Goal: Information Seeking & Learning: Learn about a topic

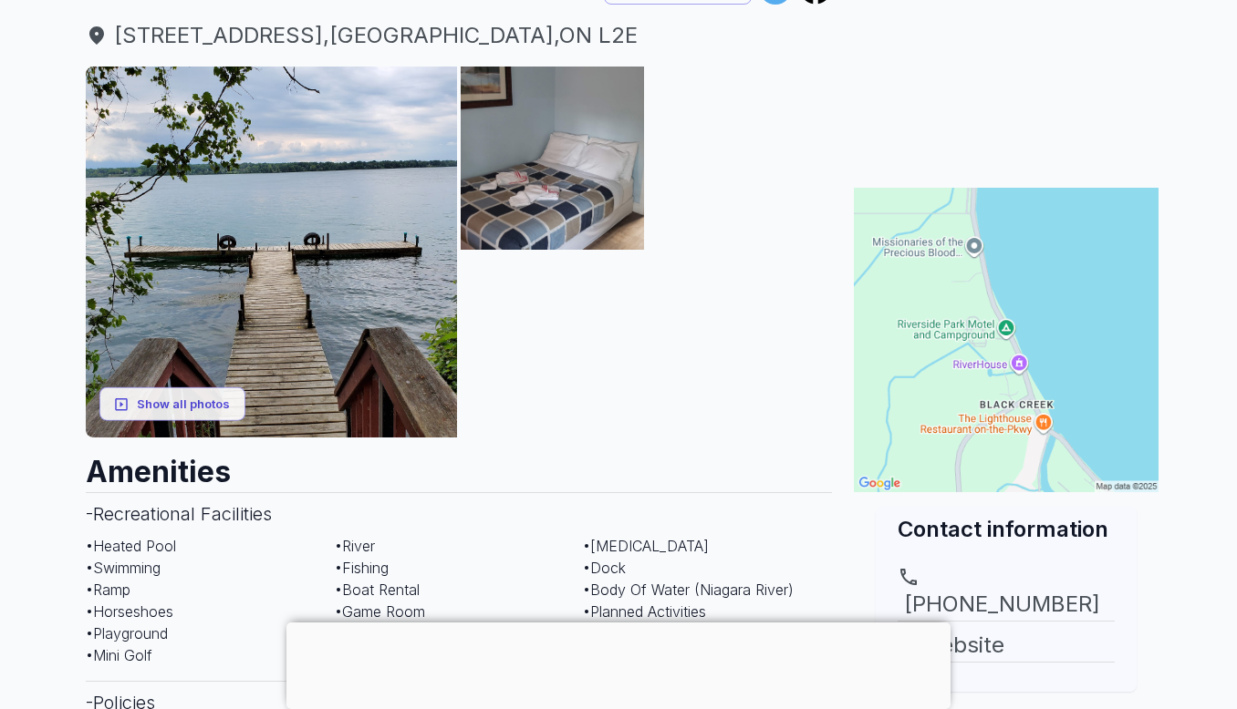
scroll to position [212, 0]
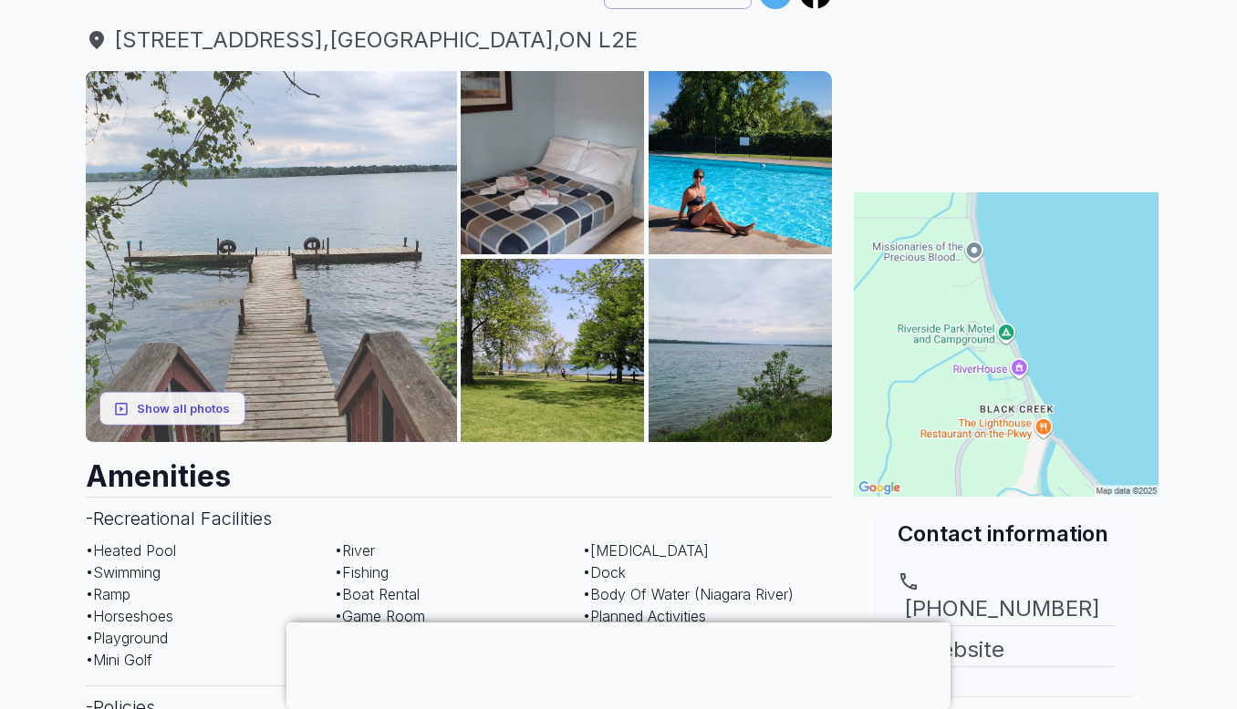
click at [332, 244] on img at bounding box center [271, 256] width 371 height 371
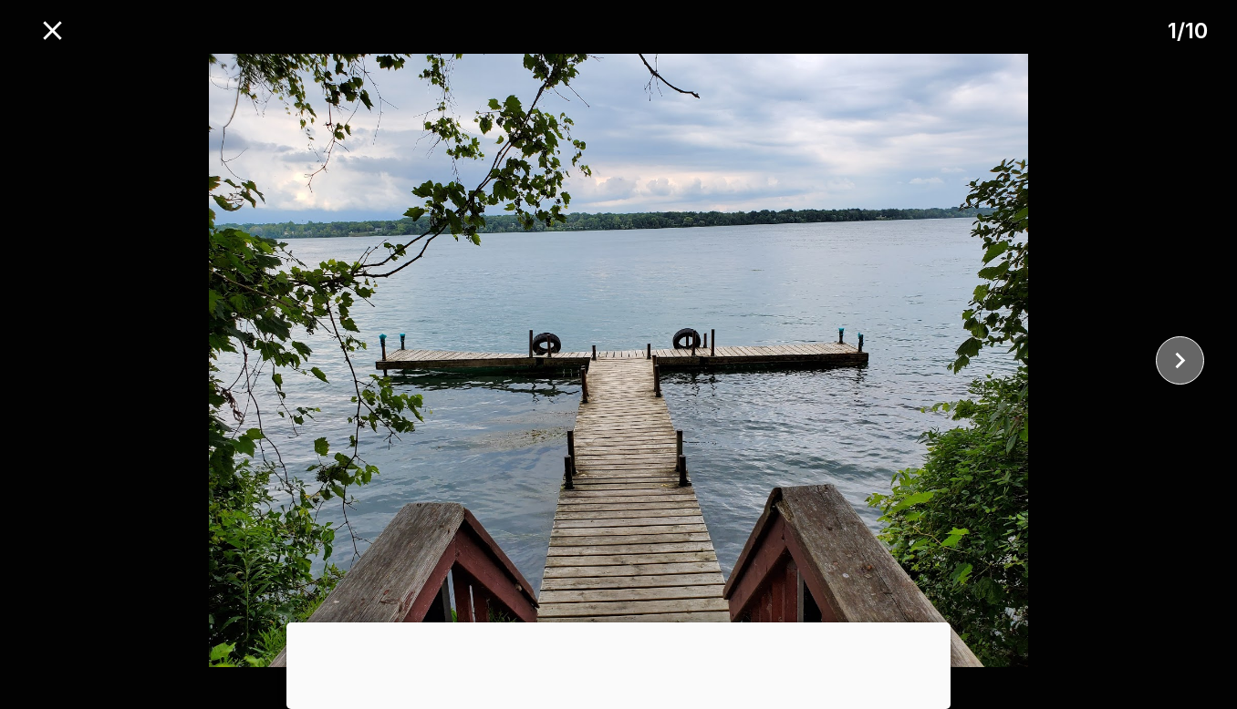
click at [1186, 371] on icon "close" at bounding box center [1180, 361] width 32 height 32
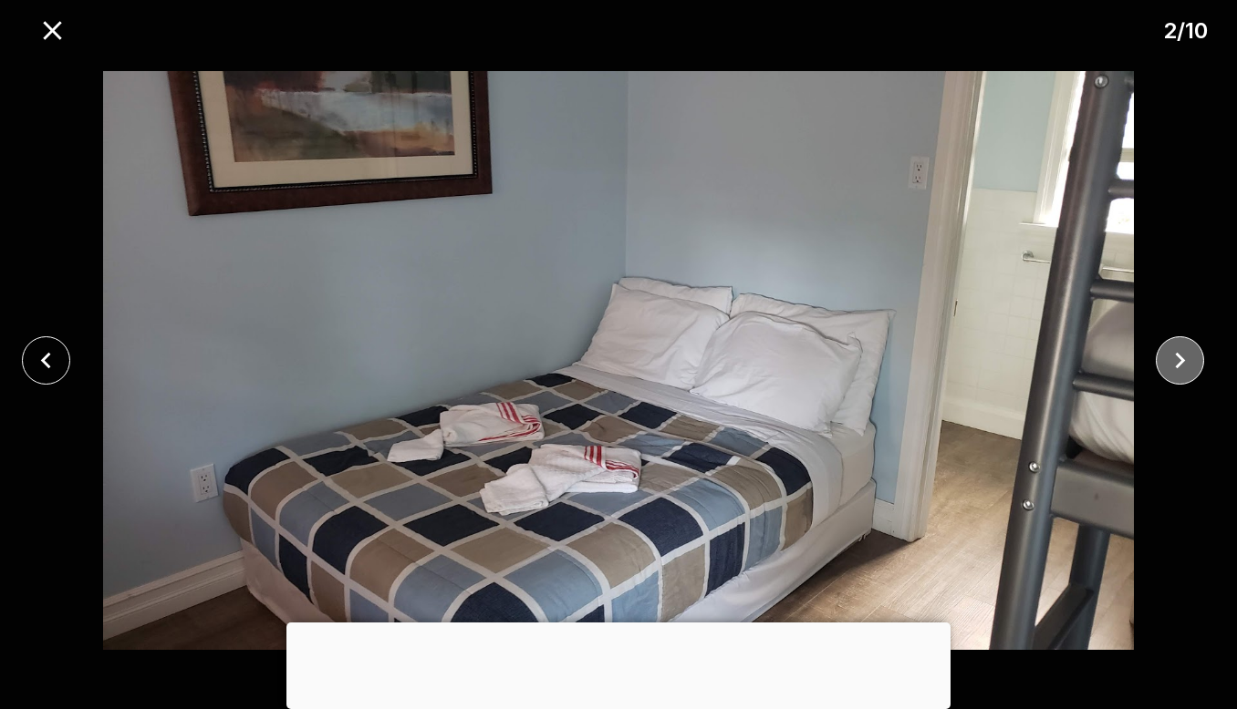
click at [1186, 371] on icon "close" at bounding box center [1180, 361] width 32 height 32
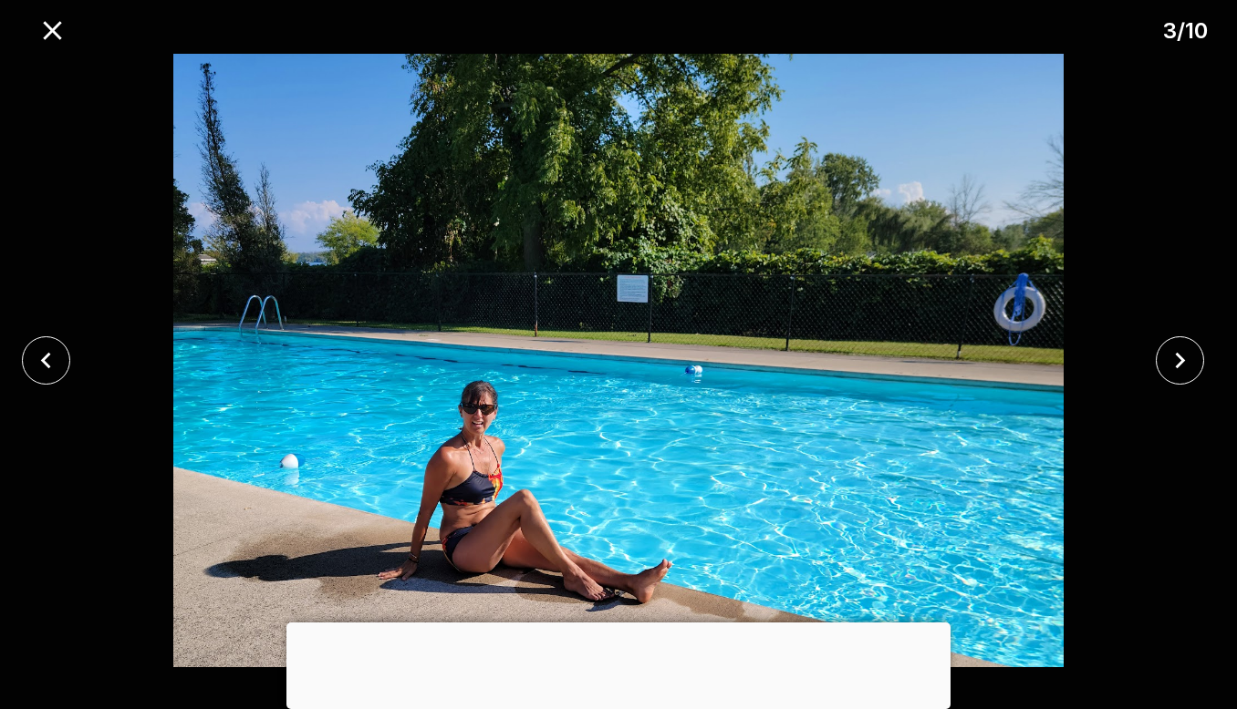
click at [625, 623] on div at bounding box center [618, 623] width 664 height 0
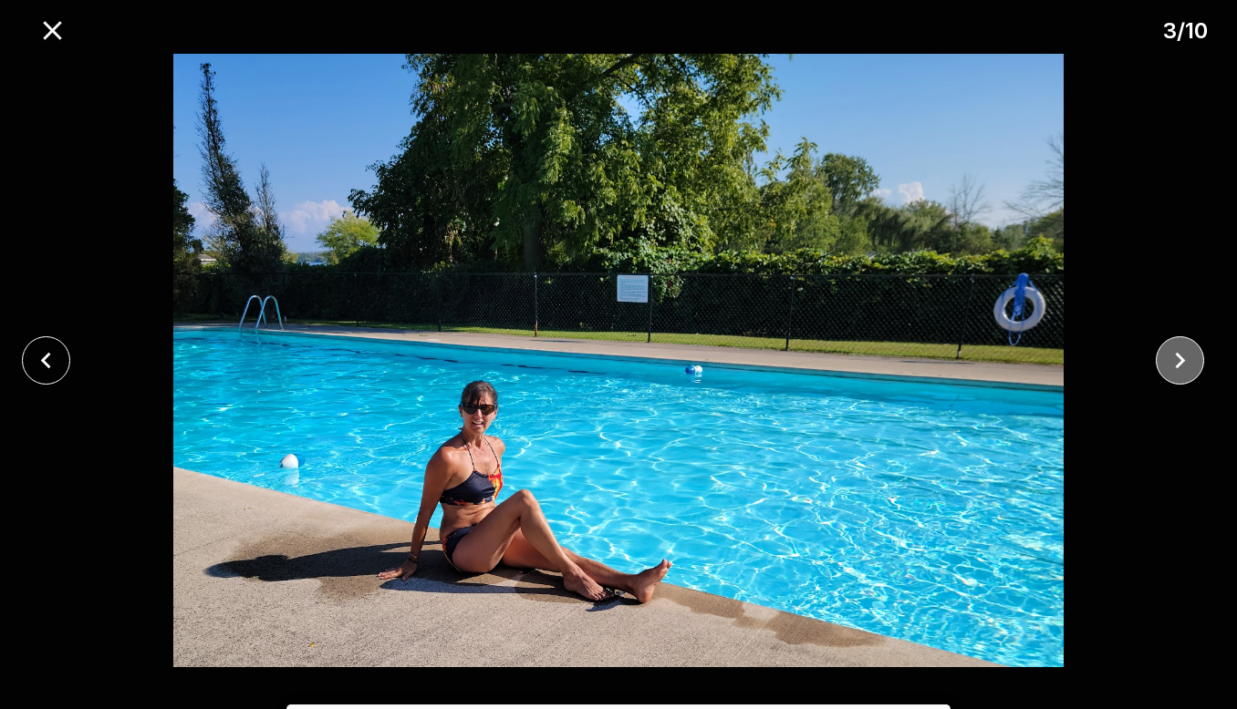
click at [1186, 361] on icon "close" at bounding box center [1180, 361] width 32 height 32
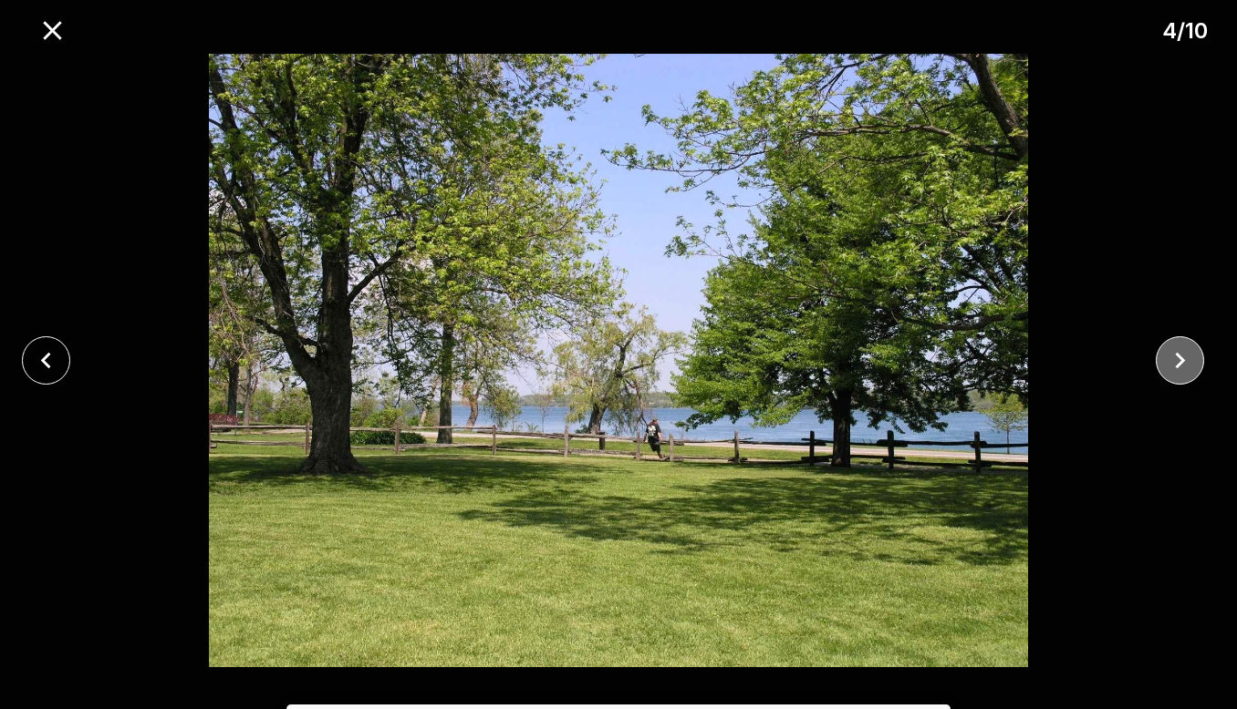
click at [1167, 348] on icon "close" at bounding box center [1180, 361] width 32 height 32
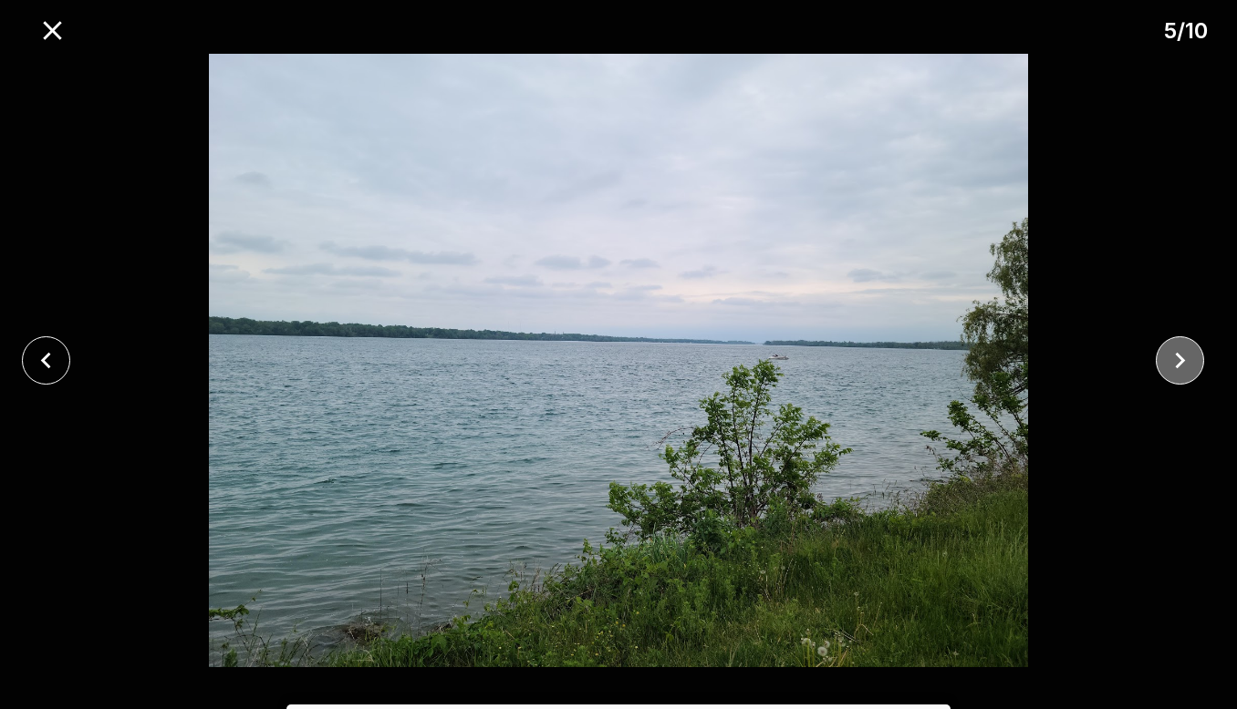
click at [1167, 348] on icon "close" at bounding box center [1180, 361] width 32 height 32
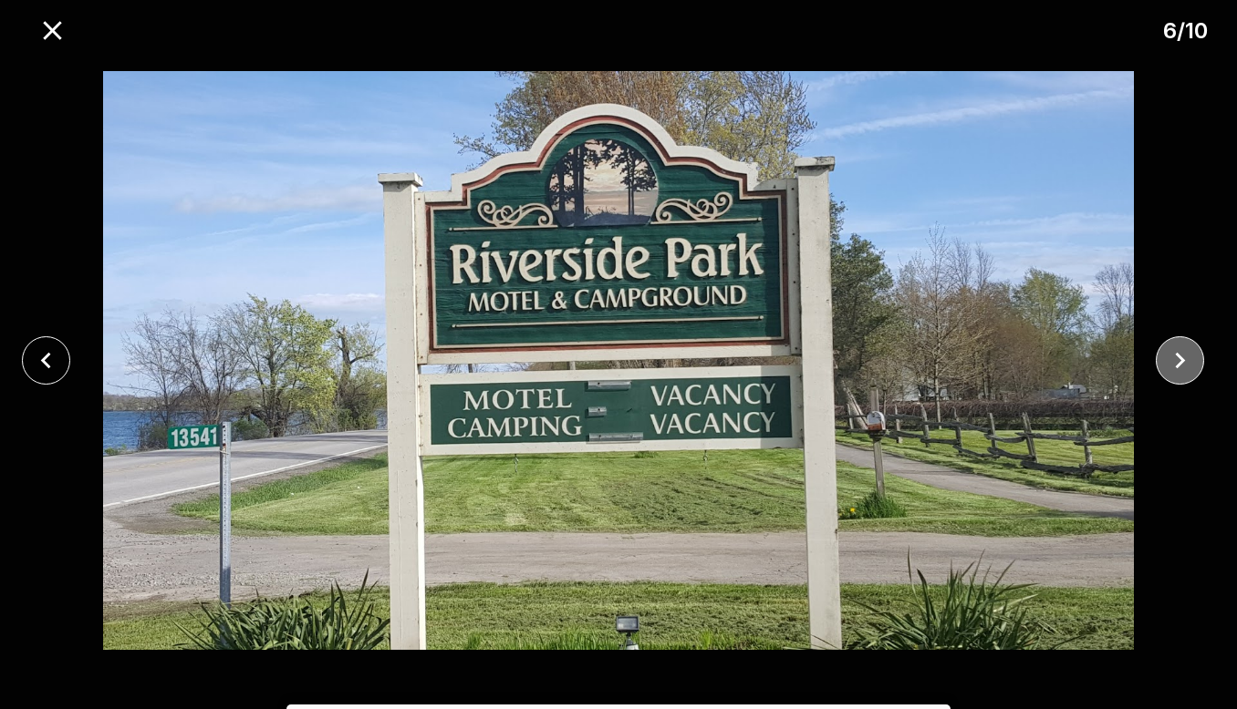
click at [1171, 376] on icon "close" at bounding box center [1180, 361] width 32 height 32
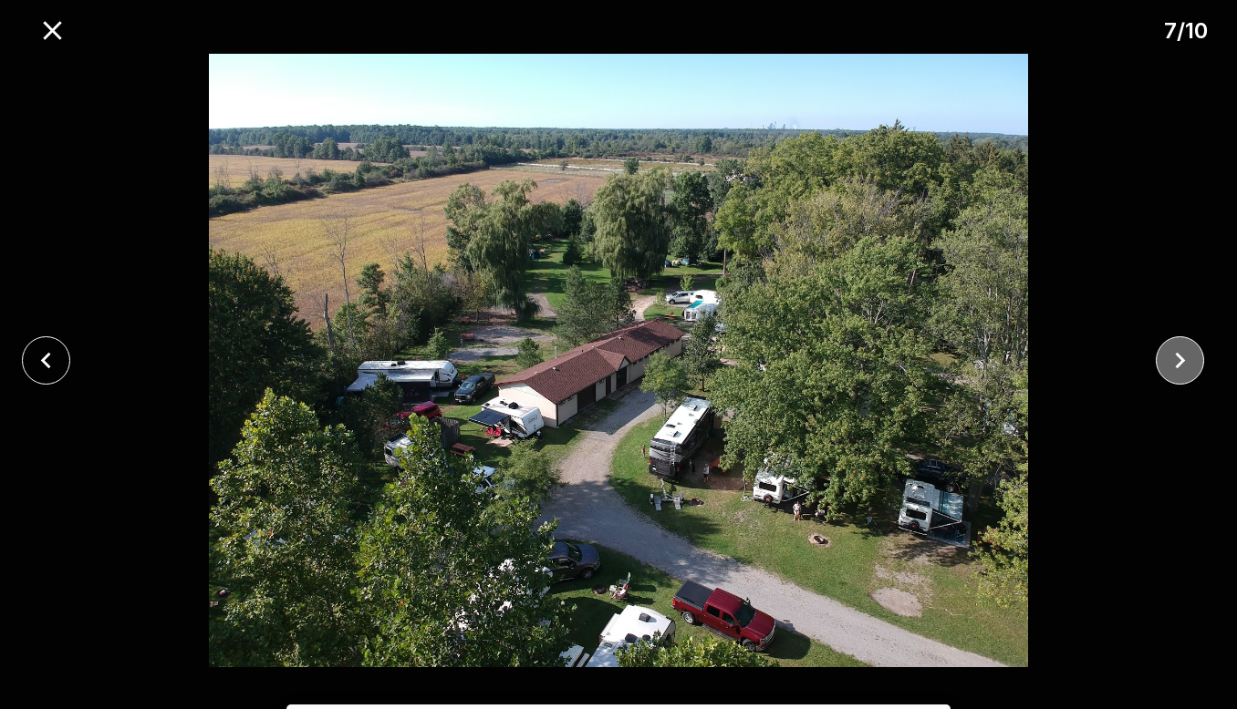
click at [1176, 363] on icon "close" at bounding box center [1180, 361] width 32 height 32
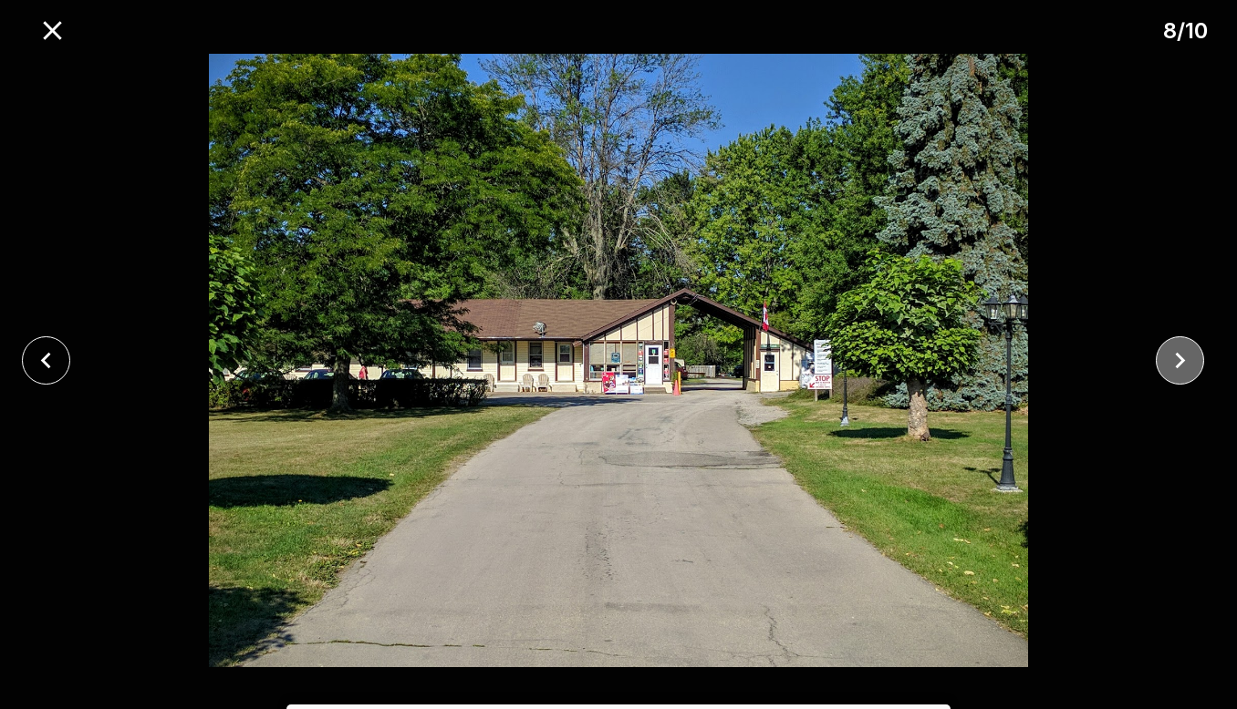
click at [1170, 370] on icon "close" at bounding box center [1180, 361] width 32 height 32
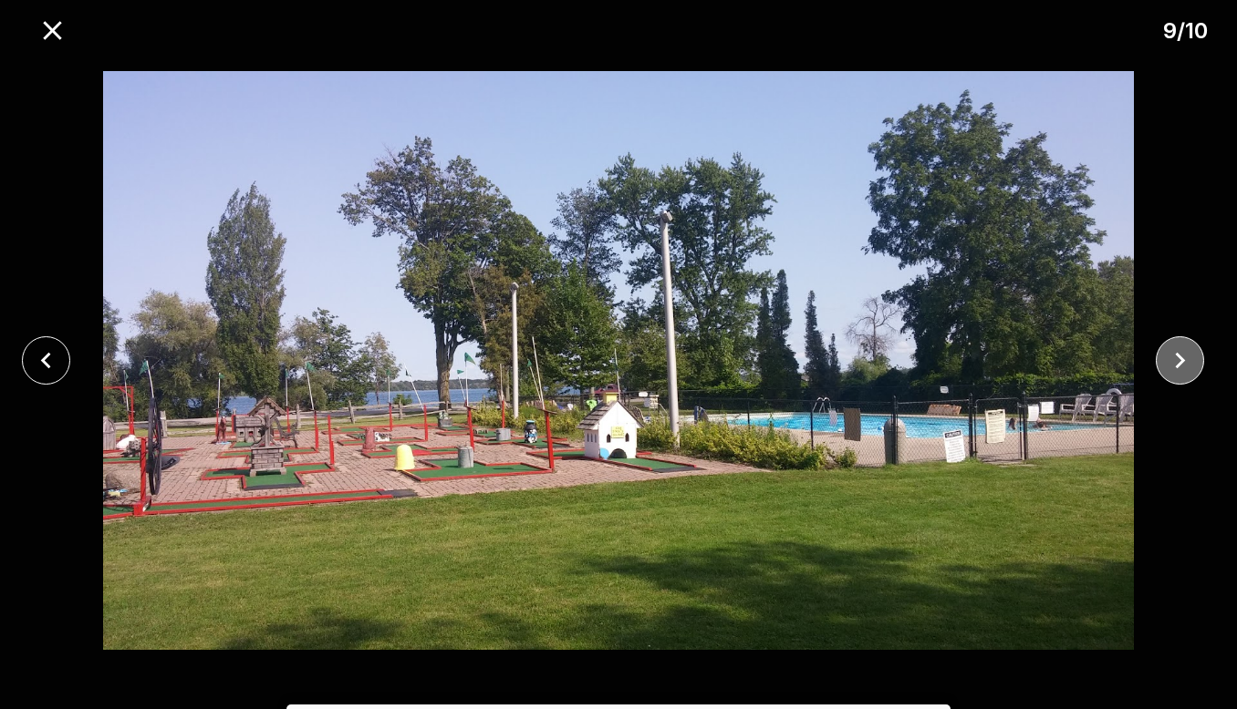
click at [1170, 370] on icon "close" at bounding box center [1180, 361] width 32 height 32
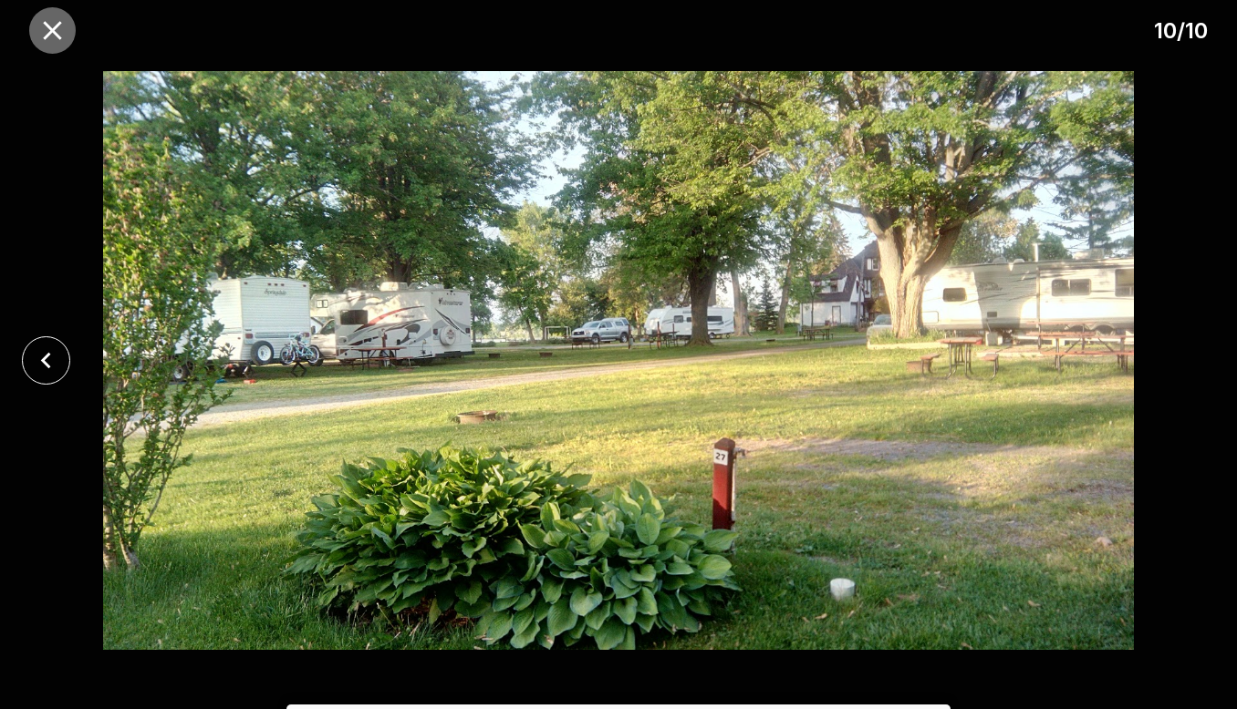
click at [60, 35] on icon "close" at bounding box center [52, 31] width 32 height 32
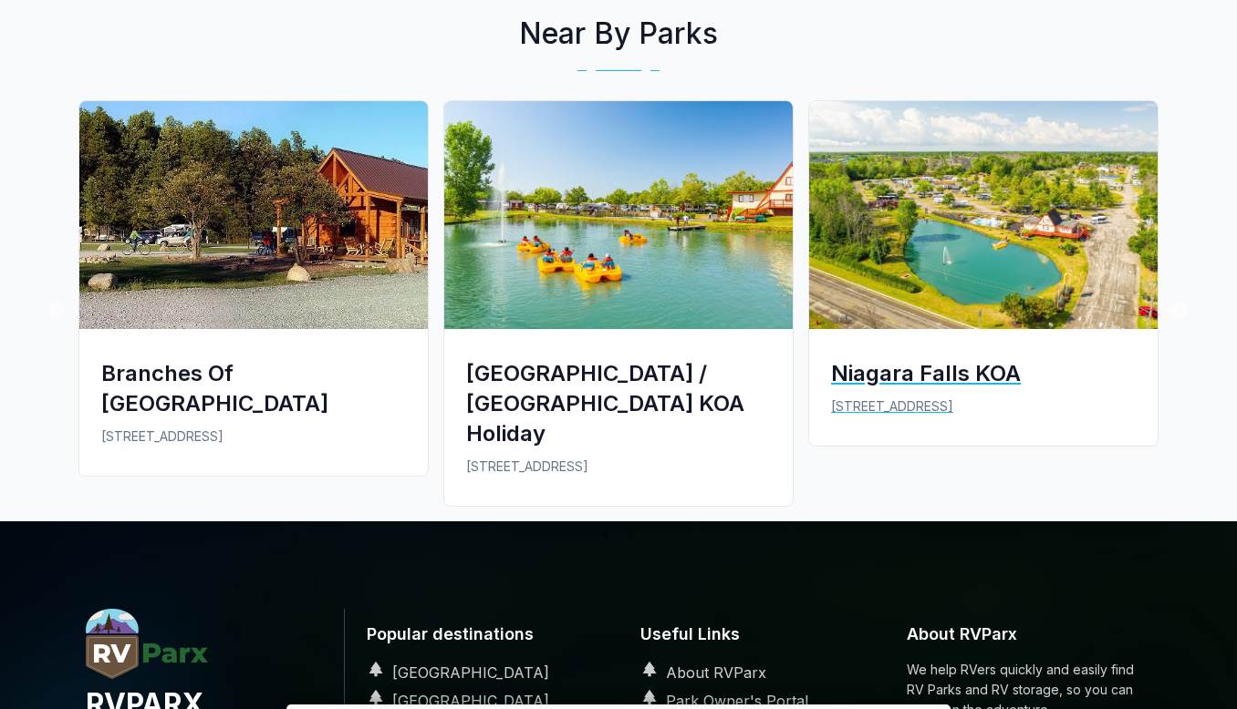
scroll to position [3221, 0]
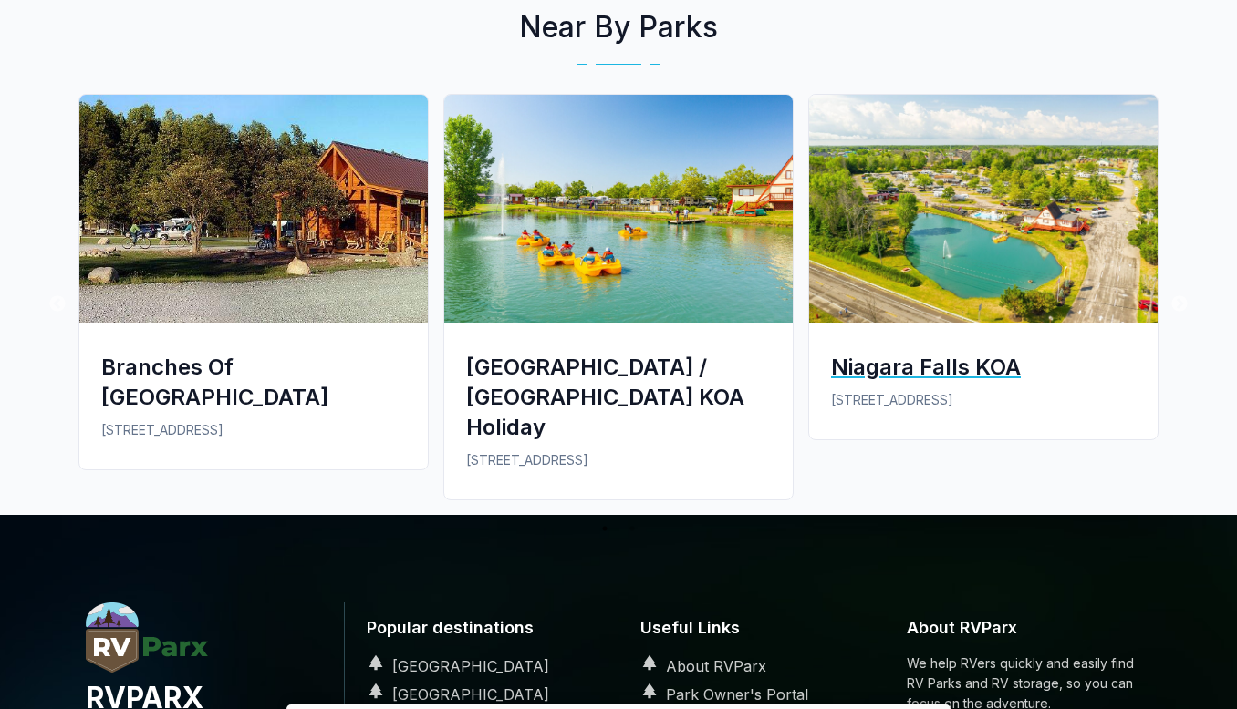
click at [952, 133] on img at bounding box center [983, 209] width 348 height 228
click at [968, 291] on img at bounding box center [983, 209] width 348 height 228
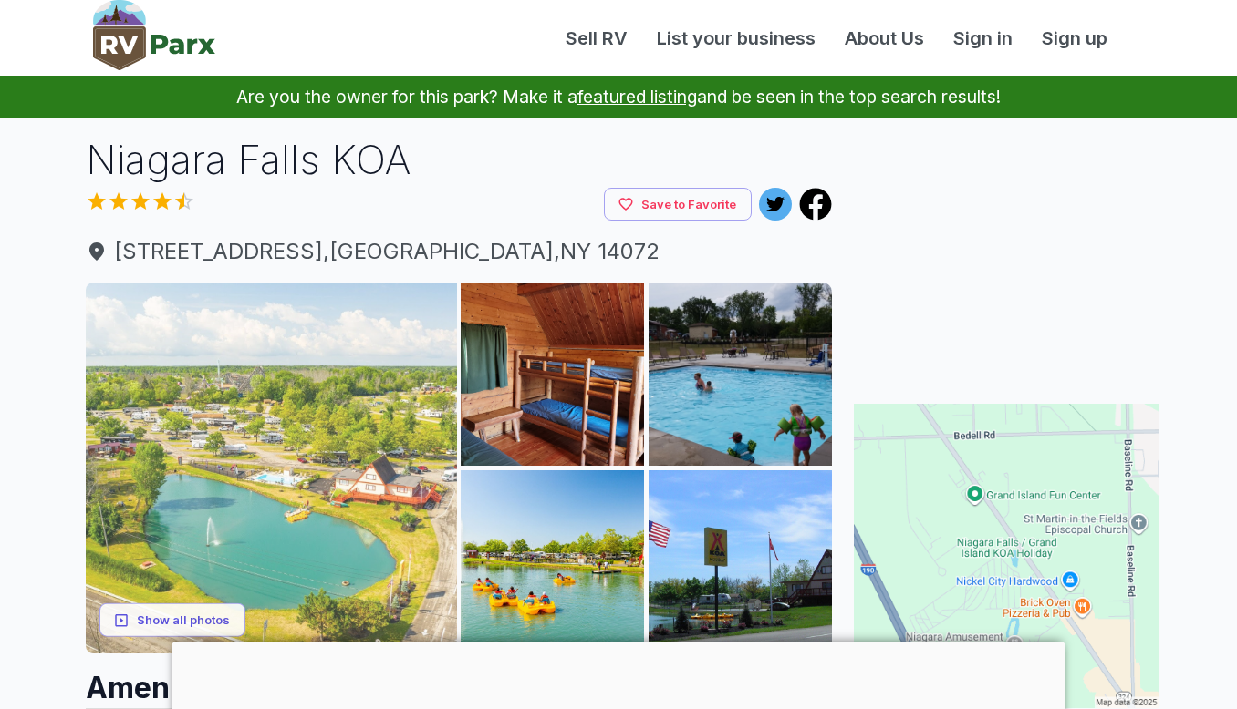
click at [315, 443] on img at bounding box center [271, 468] width 371 height 371
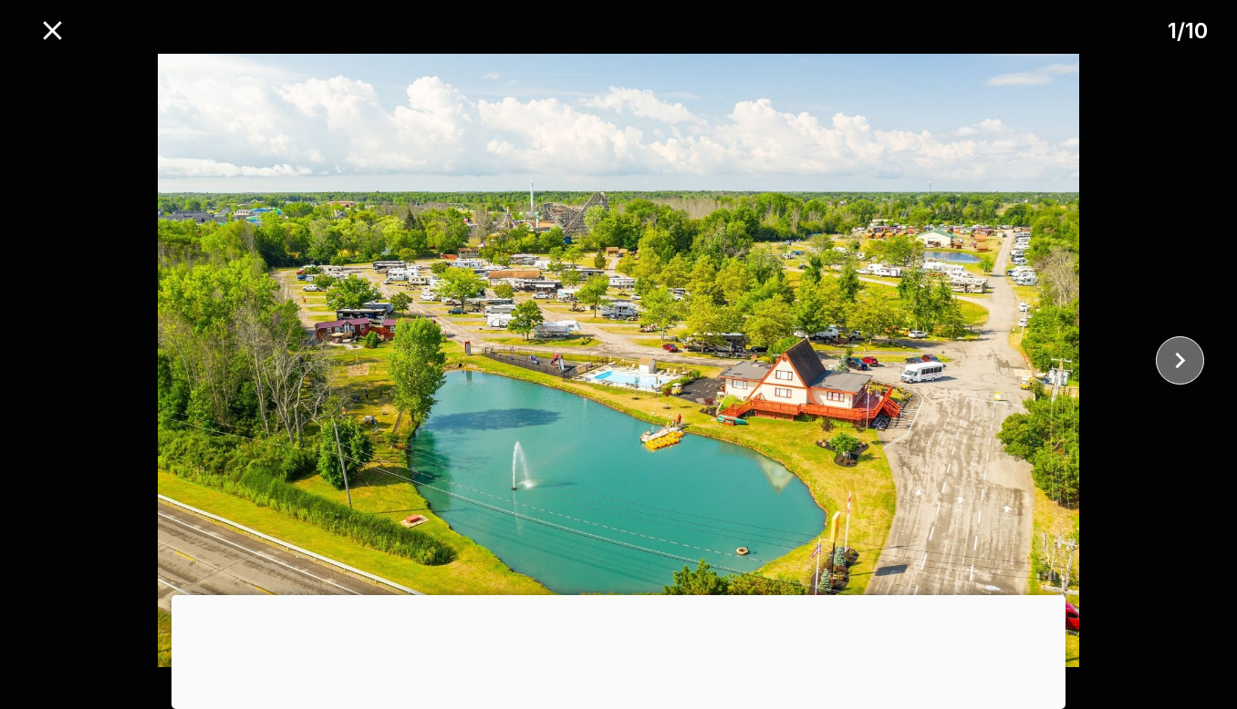
click at [1195, 378] on button "close" at bounding box center [1179, 361] width 48 height 48
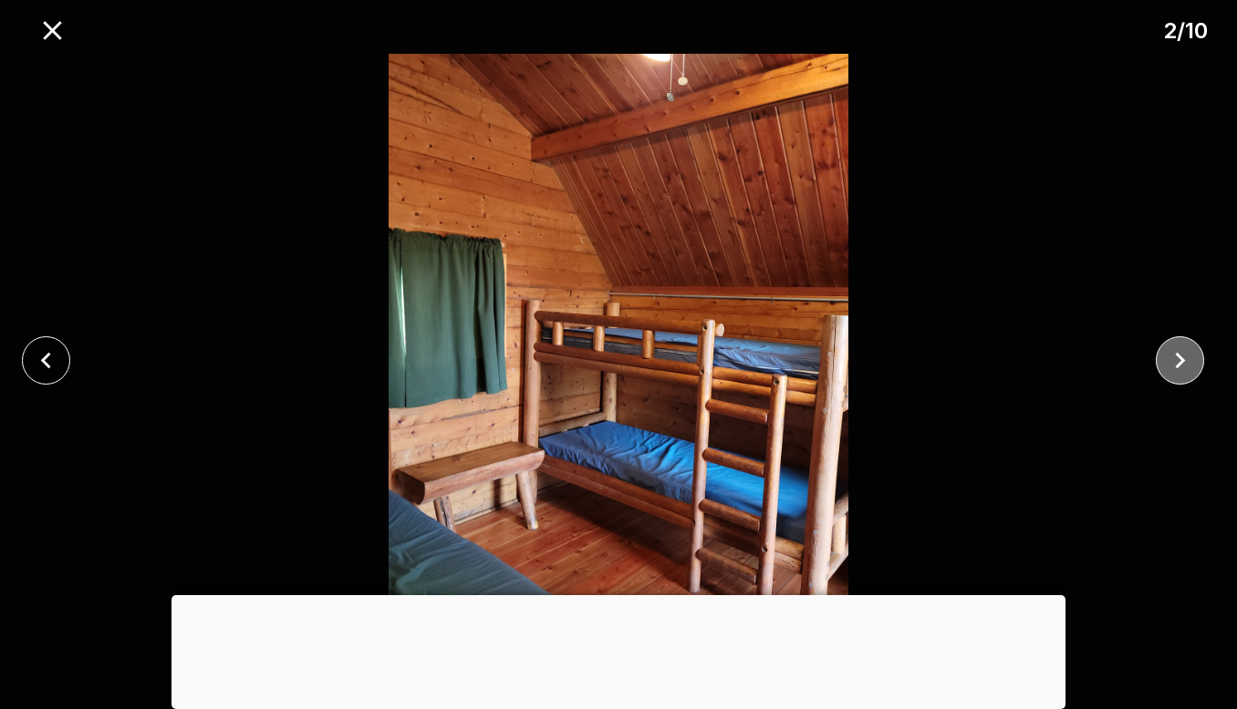
click at [1190, 375] on icon "close" at bounding box center [1180, 361] width 32 height 32
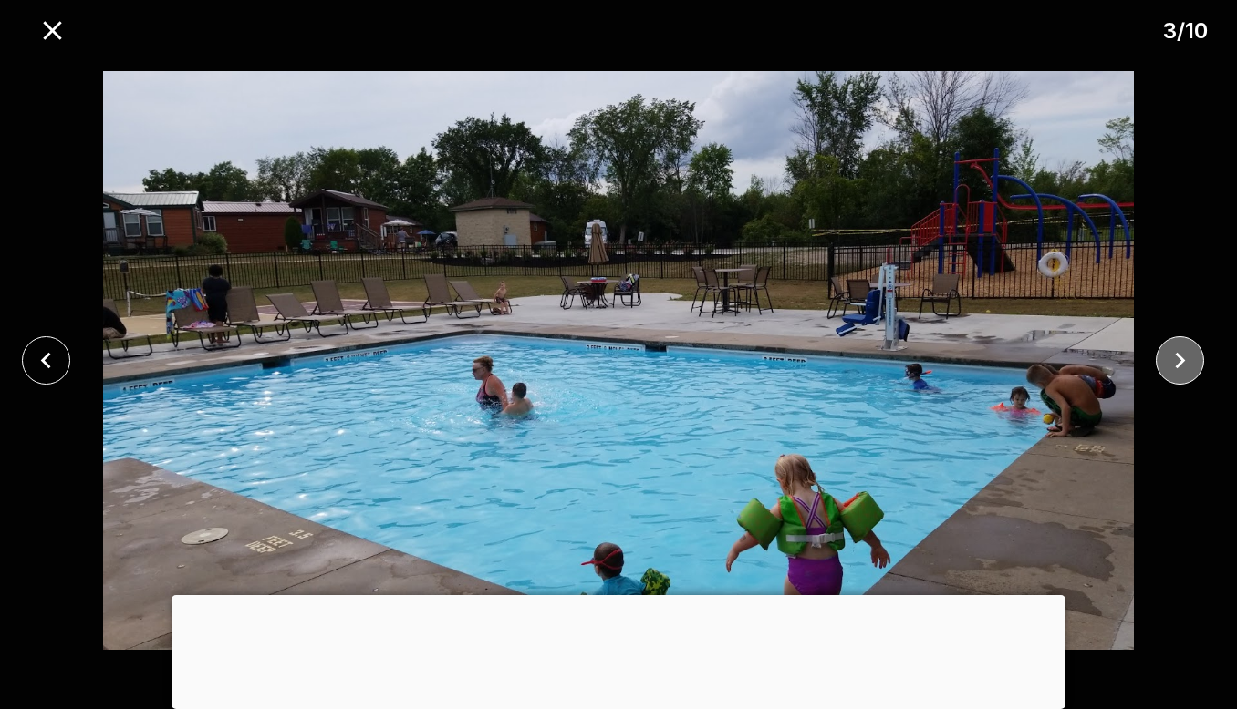
click at [1190, 373] on icon "close" at bounding box center [1180, 361] width 32 height 32
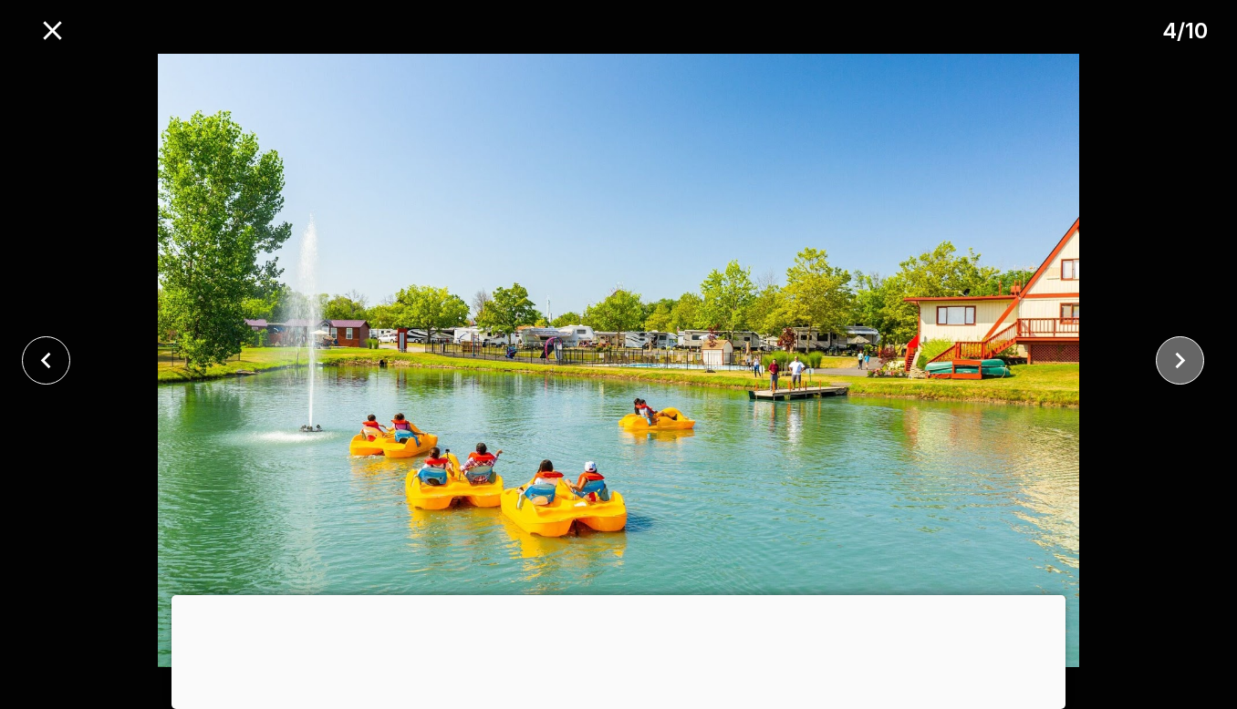
click at [1190, 373] on icon "close" at bounding box center [1180, 361] width 32 height 32
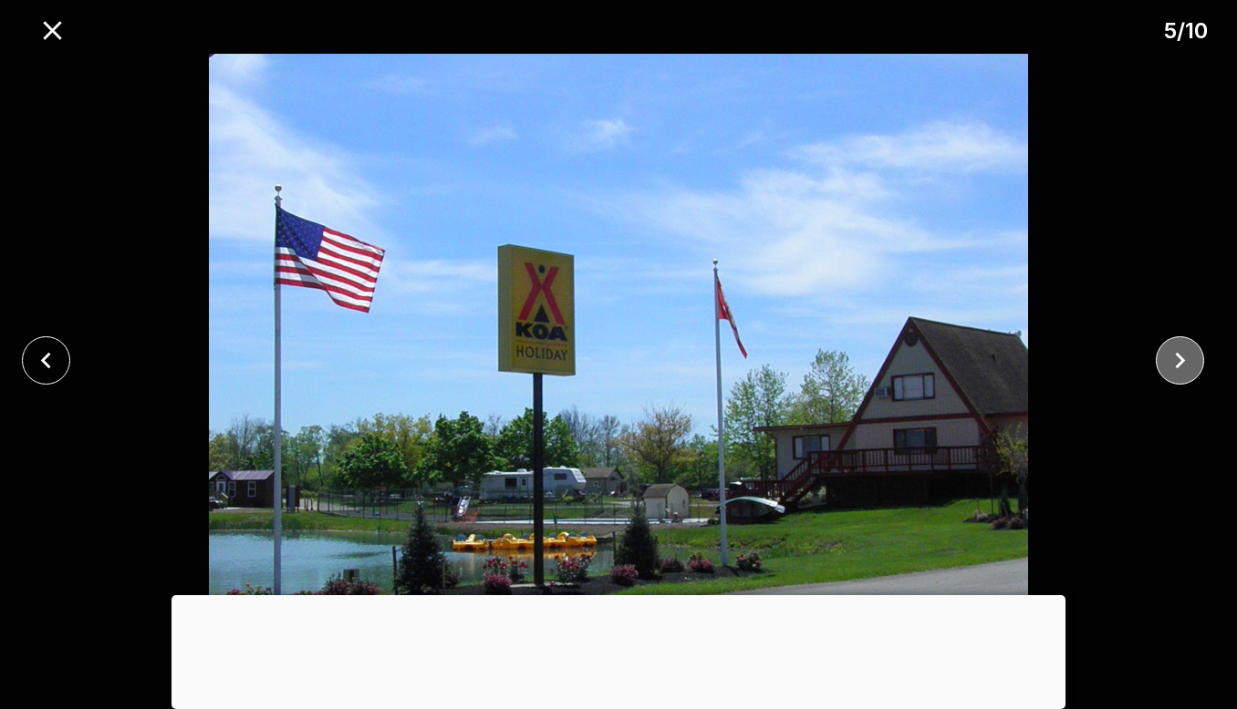
click at [1190, 373] on icon "close" at bounding box center [1180, 361] width 32 height 32
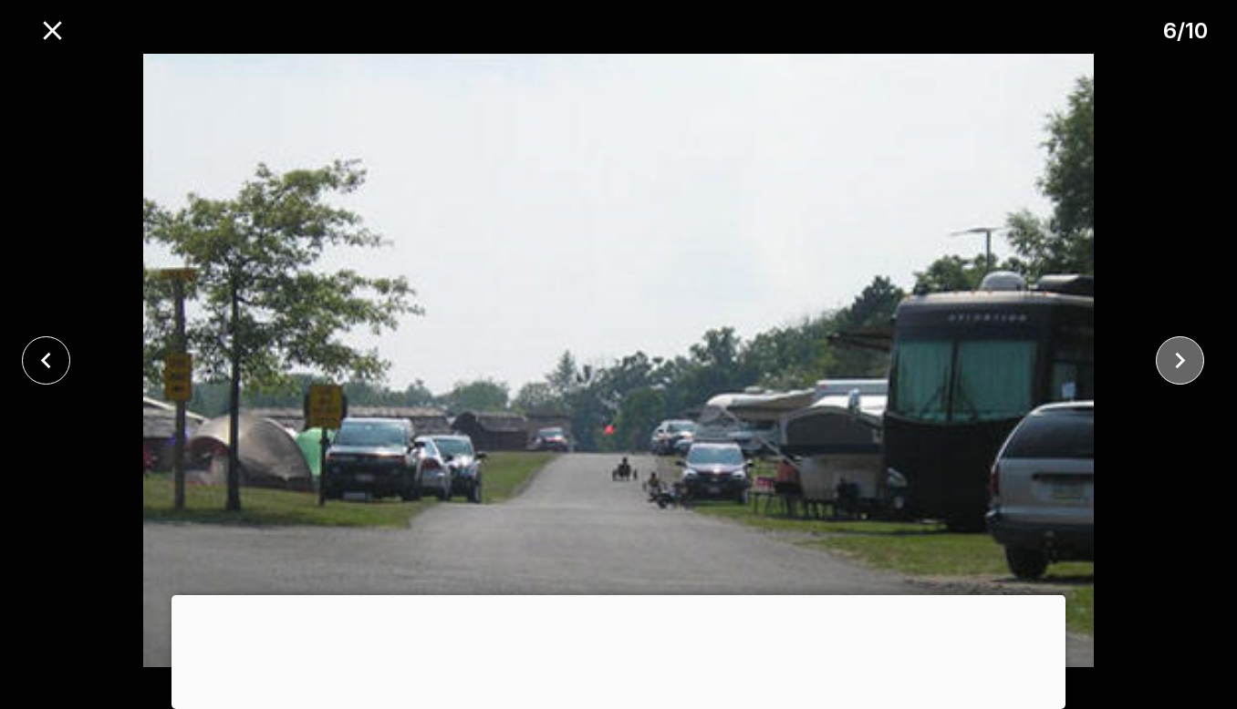
click at [1190, 373] on icon "close" at bounding box center [1180, 361] width 32 height 32
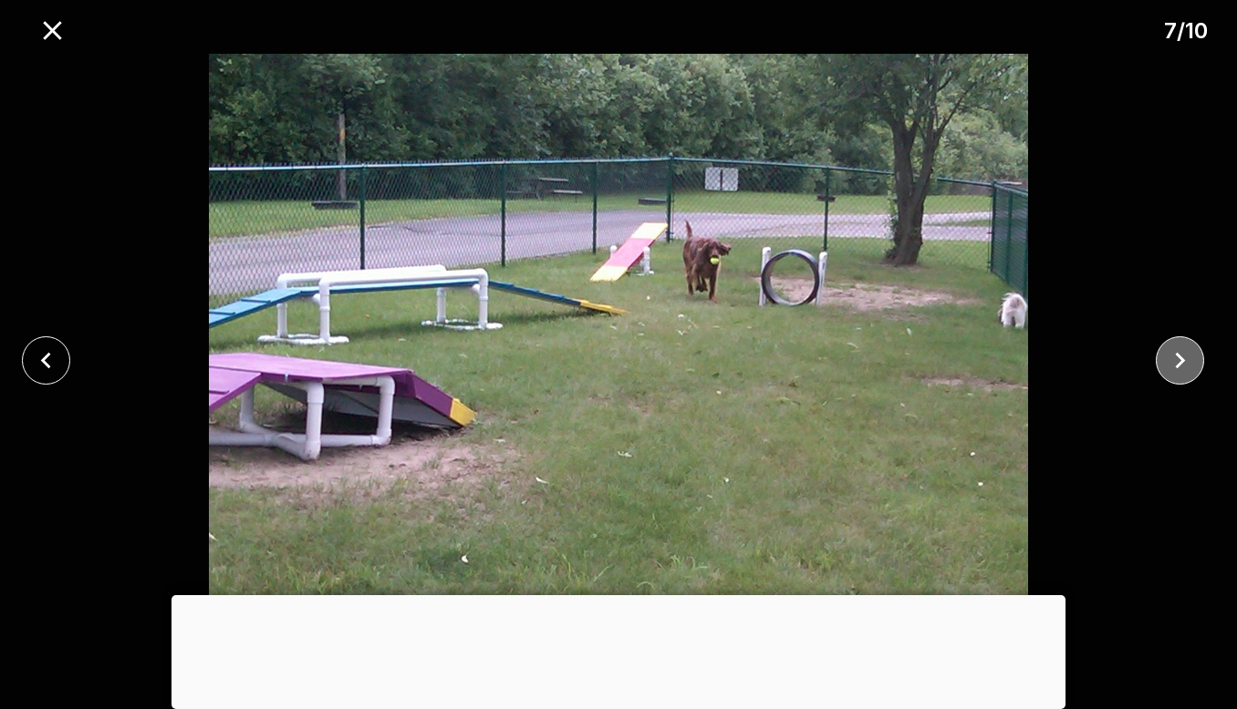
click at [1190, 373] on icon "close" at bounding box center [1180, 361] width 32 height 32
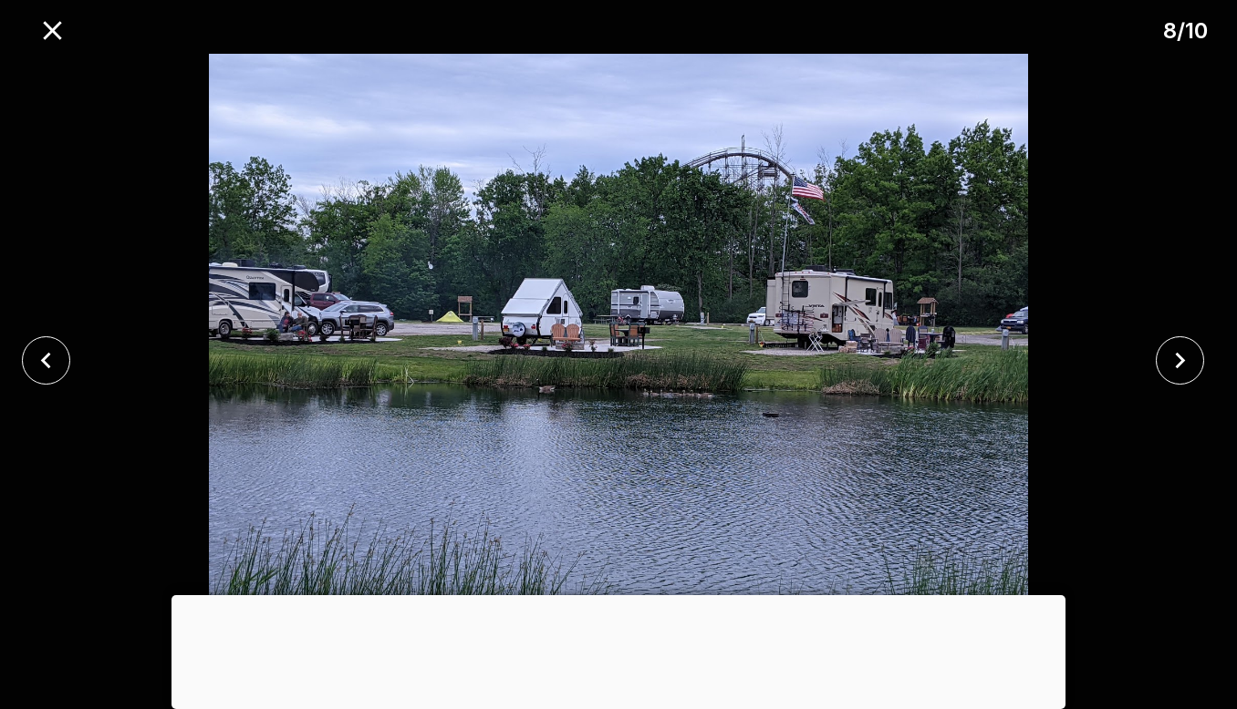
click at [626, 595] on div at bounding box center [618, 595] width 894 height 0
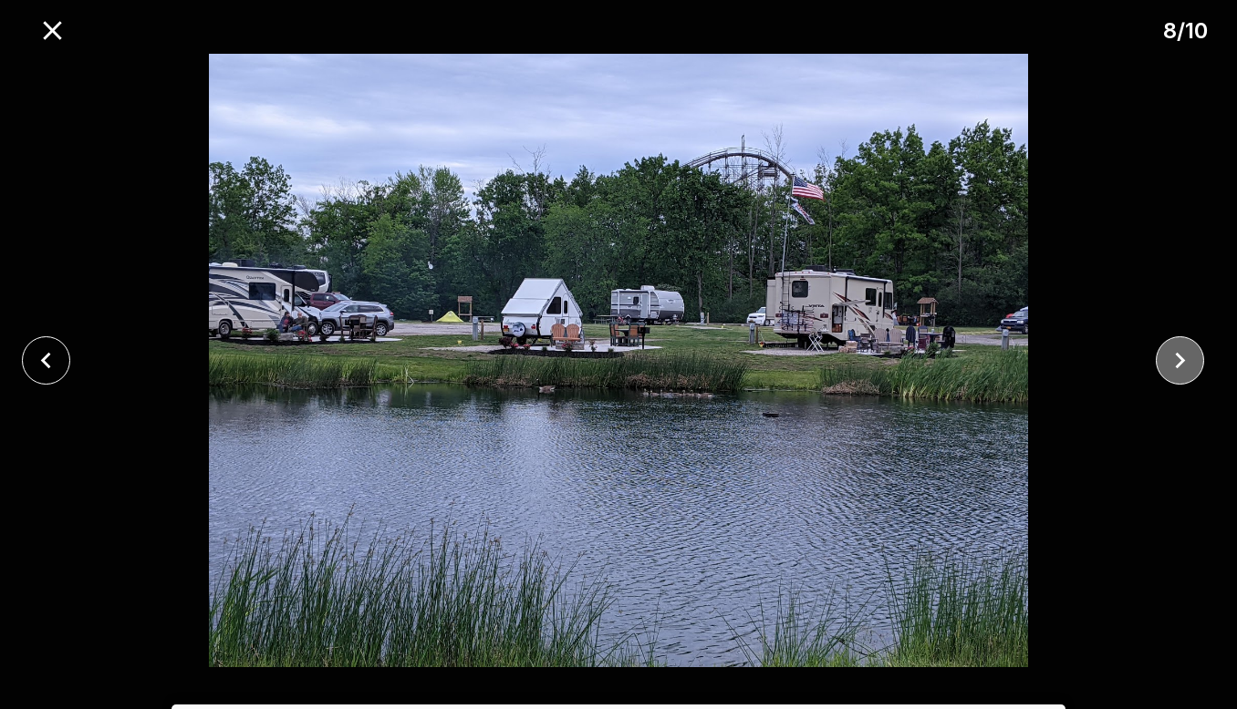
click at [1170, 350] on icon "close" at bounding box center [1180, 361] width 32 height 32
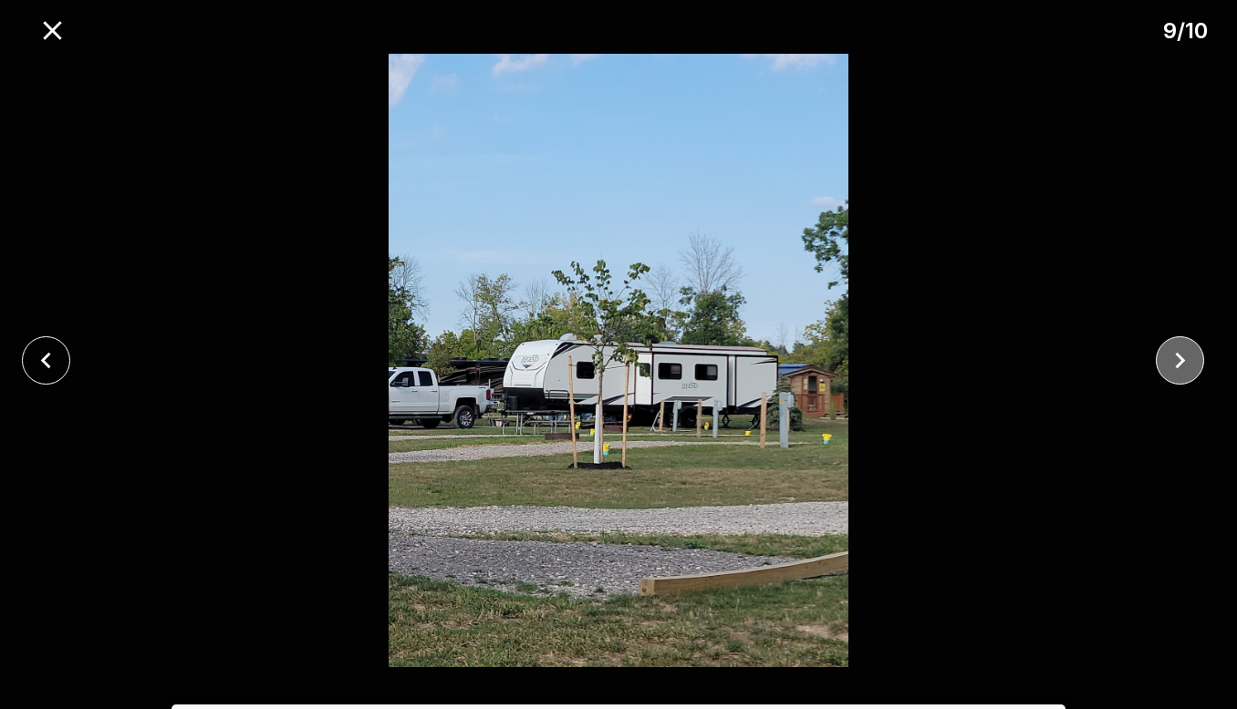
click at [1170, 350] on icon "close" at bounding box center [1180, 361] width 32 height 32
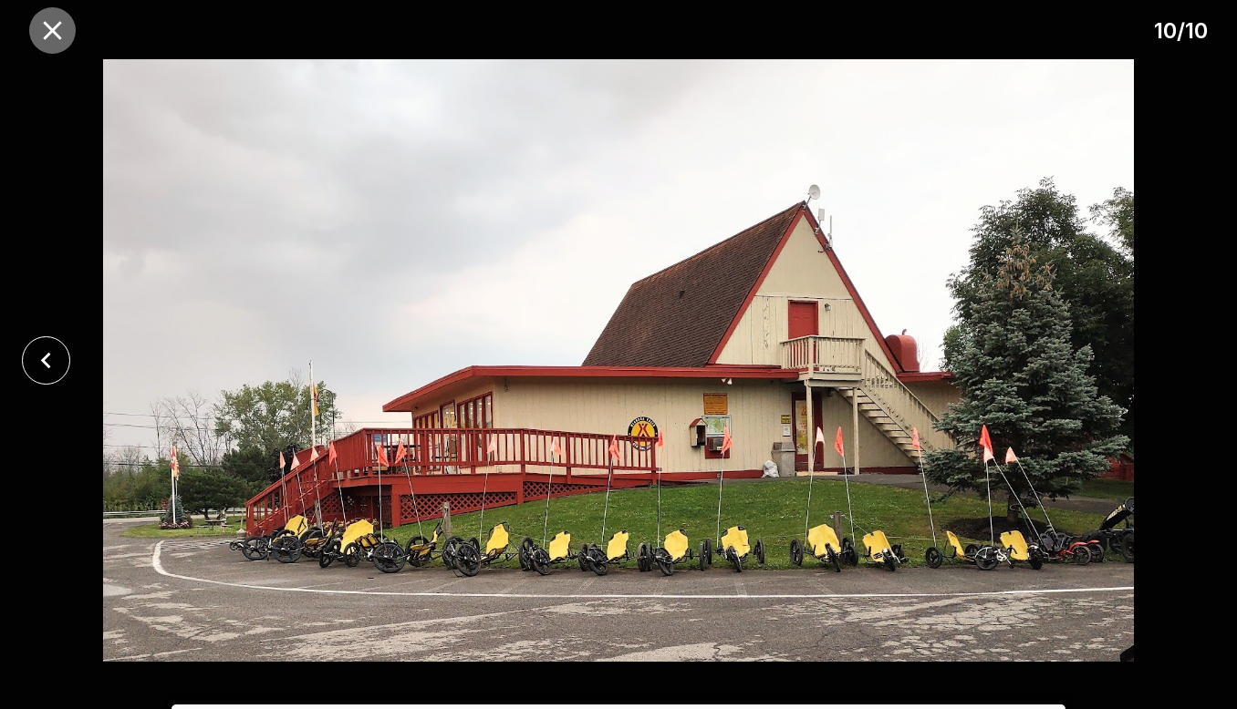
click at [54, 34] on icon "close" at bounding box center [52, 31] width 32 height 32
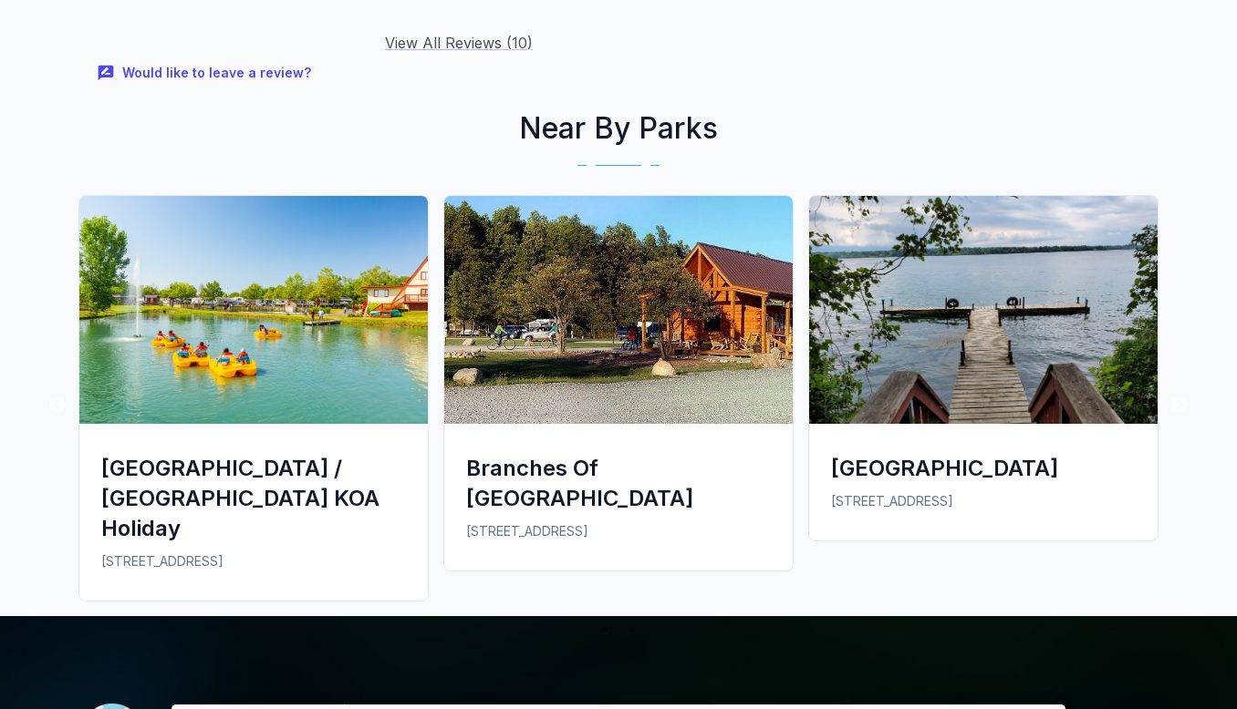
scroll to position [3092, 0]
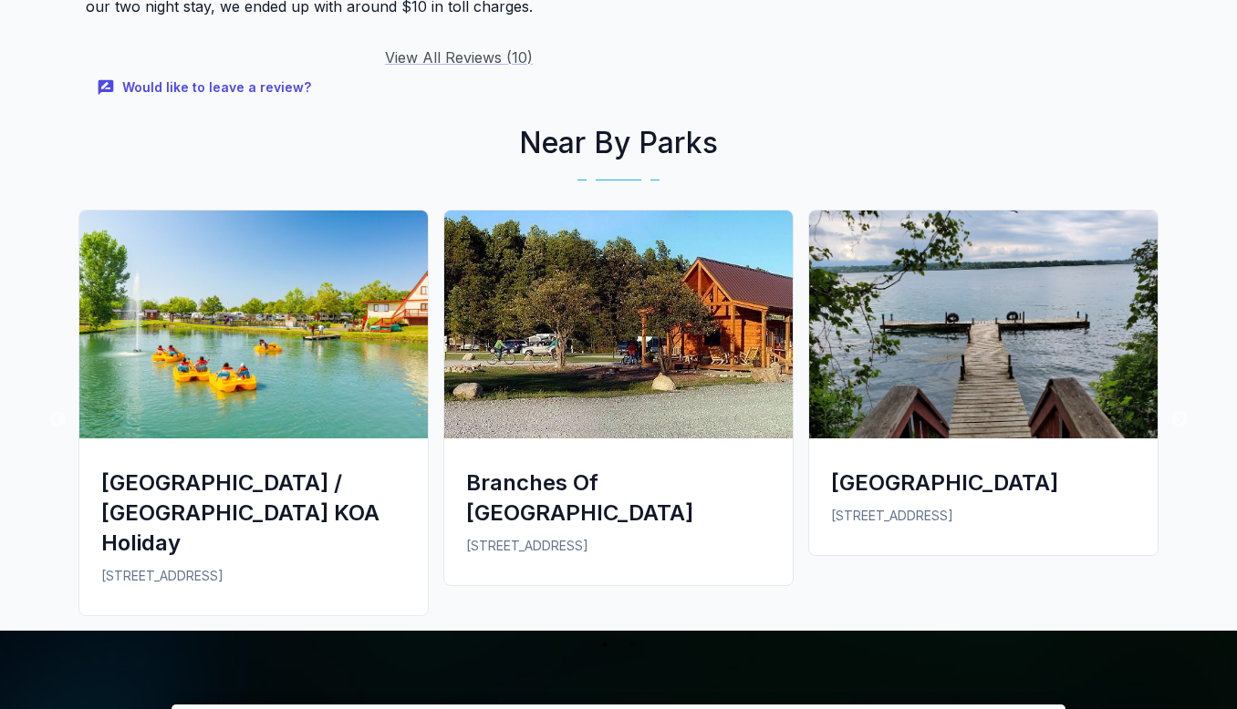
click at [671, 148] on h2 "Near By Parks" at bounding box center [618, 143] width 1094 height 44
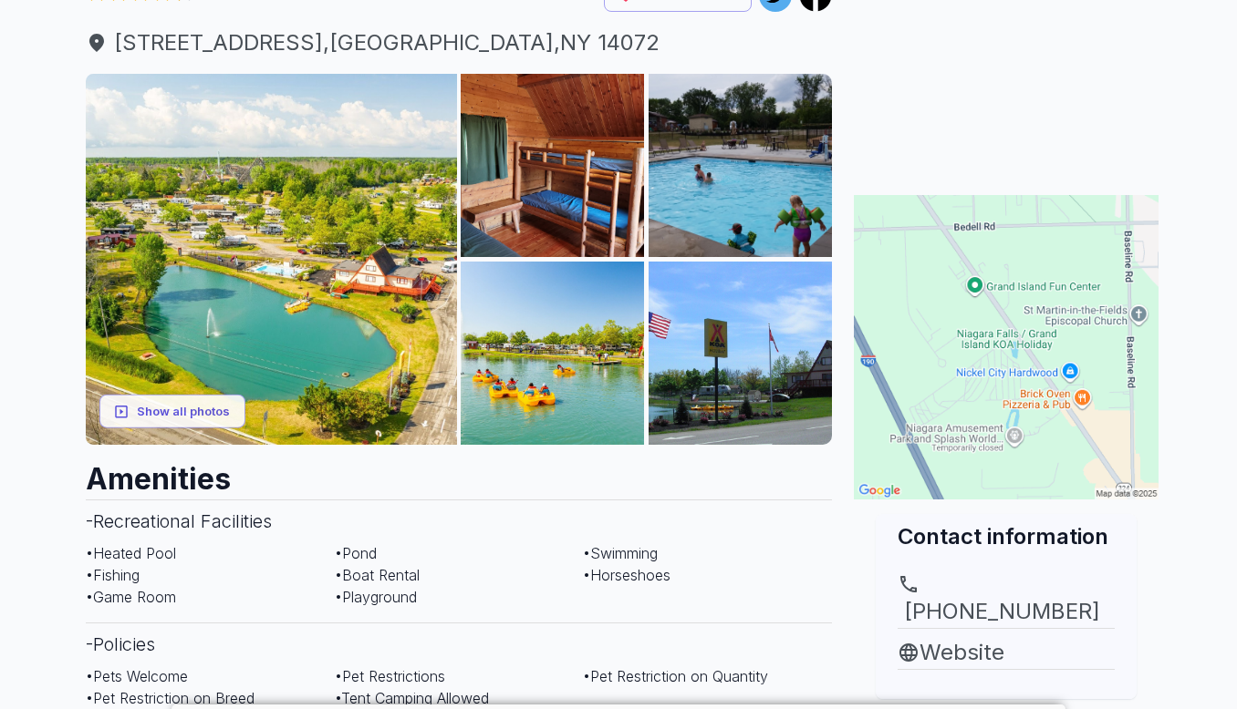
scroll to position [0, 0]
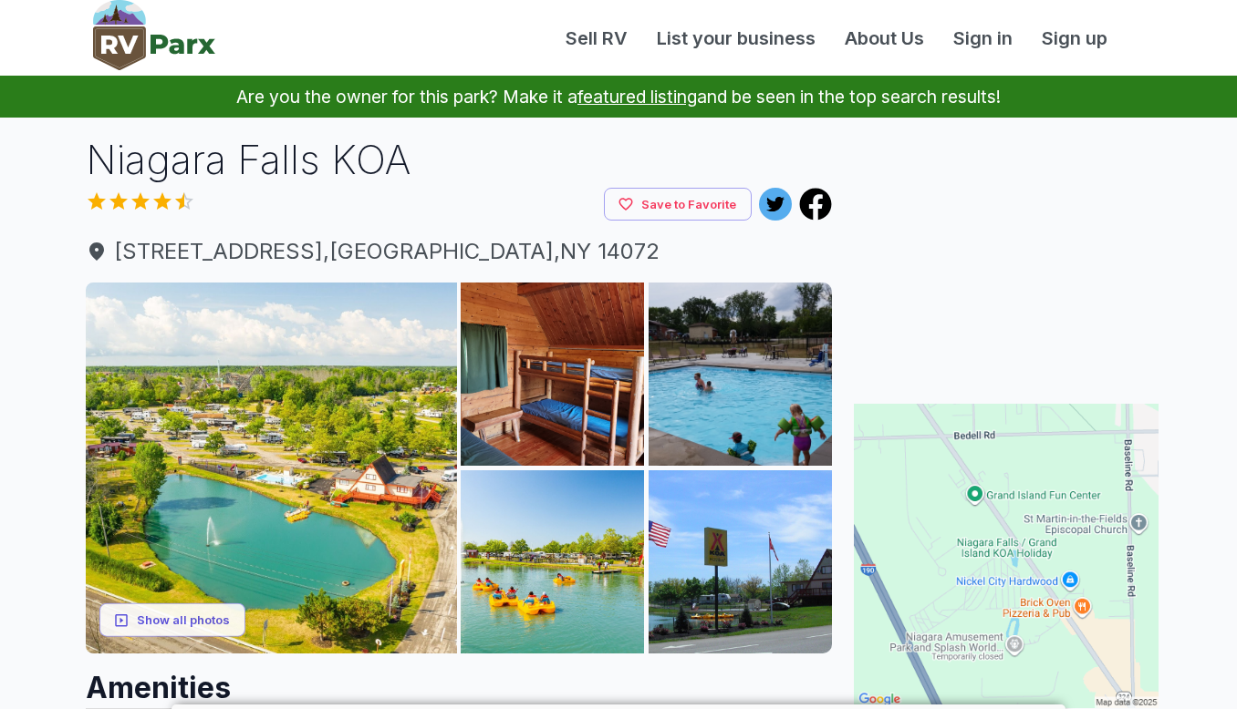
click at [168, 49] on img at bounding box center [154, 35] width 122 height 70
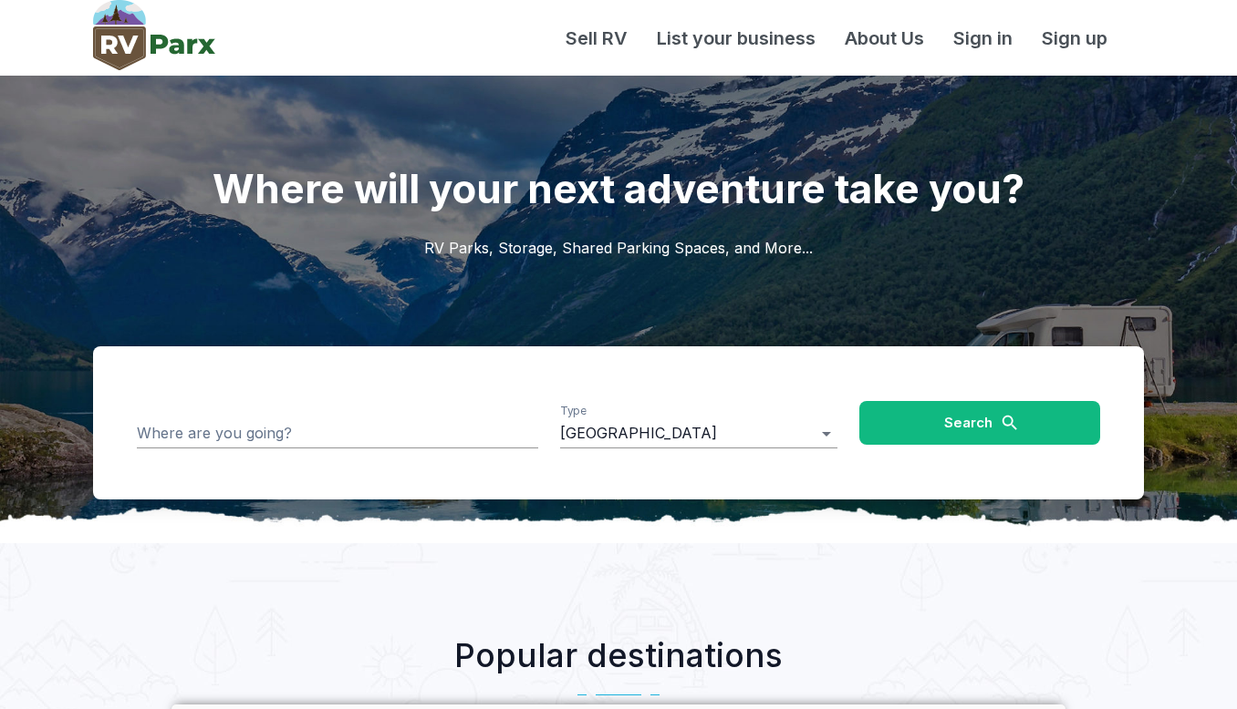
click at [281, 432] on input "Where are you going?" at bounding box center [337, 433] width 401 height 28
click at [279, 432] on input "**********" at bounding box center [324, 433] width 374 height 28
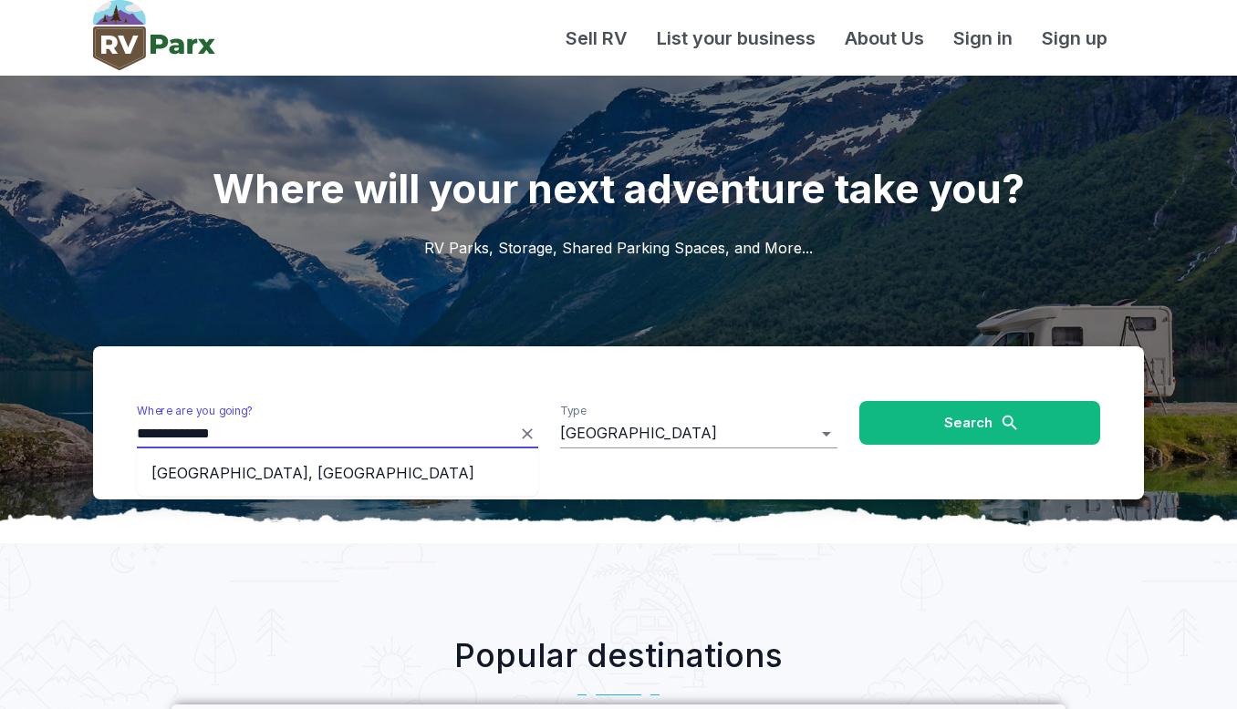
click at [257, 492] on ul "Niagara Falls, ON" at bounding box center [337, 473] width 401 height 47
click at [257, 465] on li "Niagara Falls, ON" at bounding box center [337, 473] width 401 height 33
type input "**********"
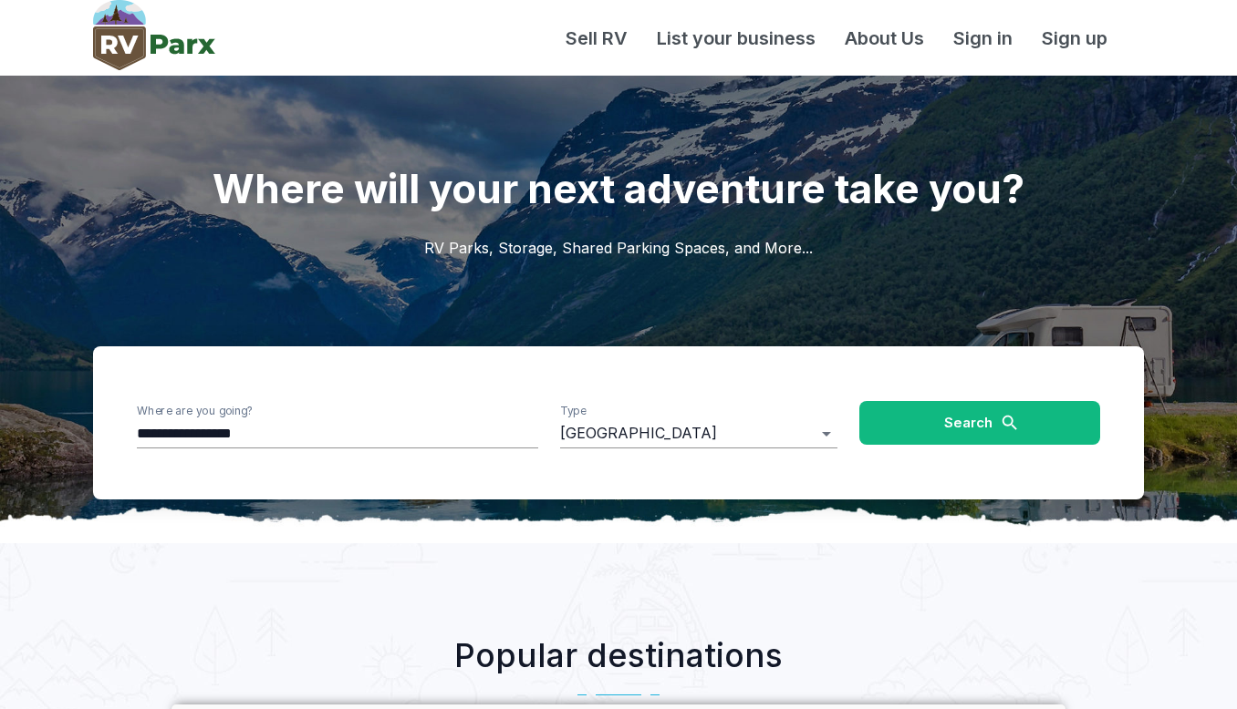
click at [1039, 427] on button "Search" at bounding box center [979, 423] width 241 height 44
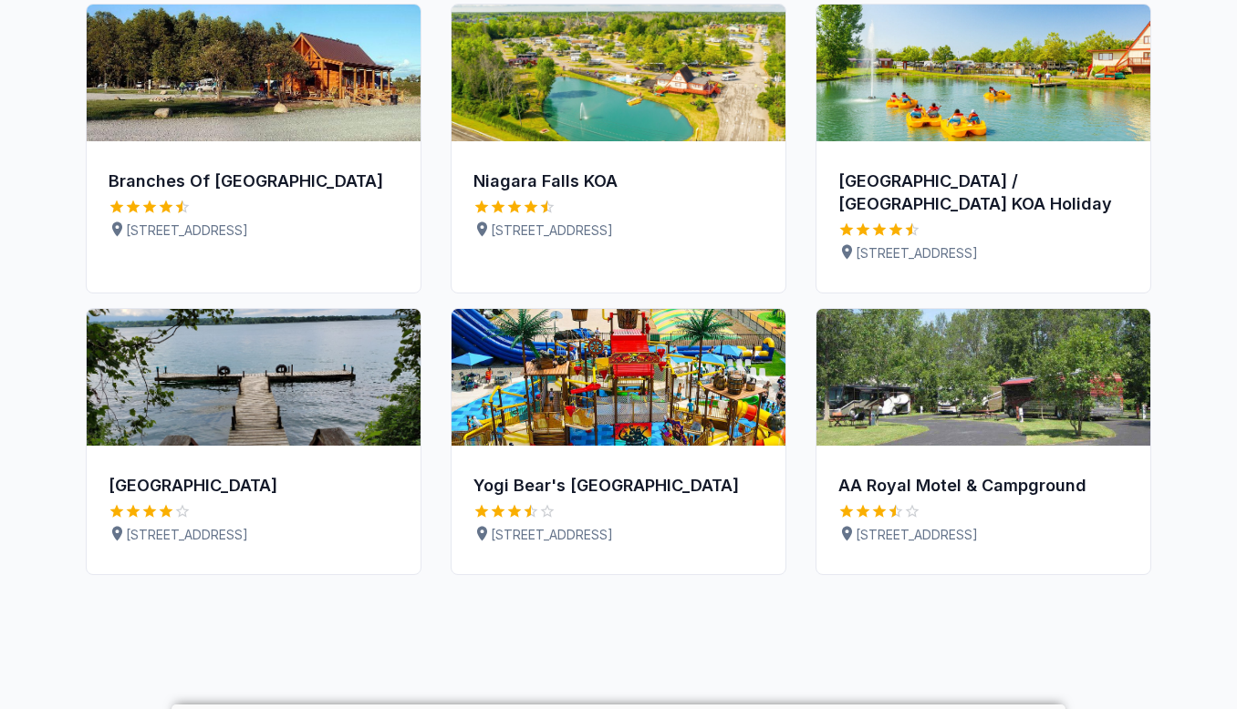
scroll to position [197, 0]
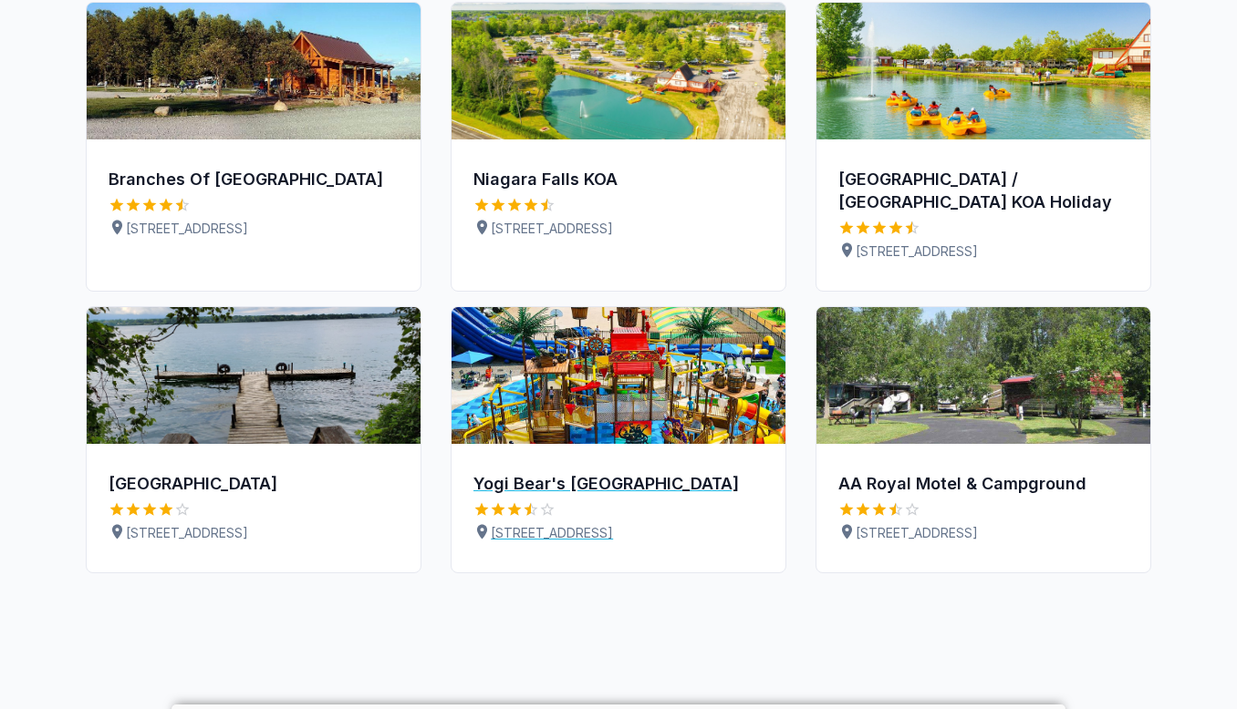
click at [706, 444] on img at bounding box center [618, 375] width 334 height 137
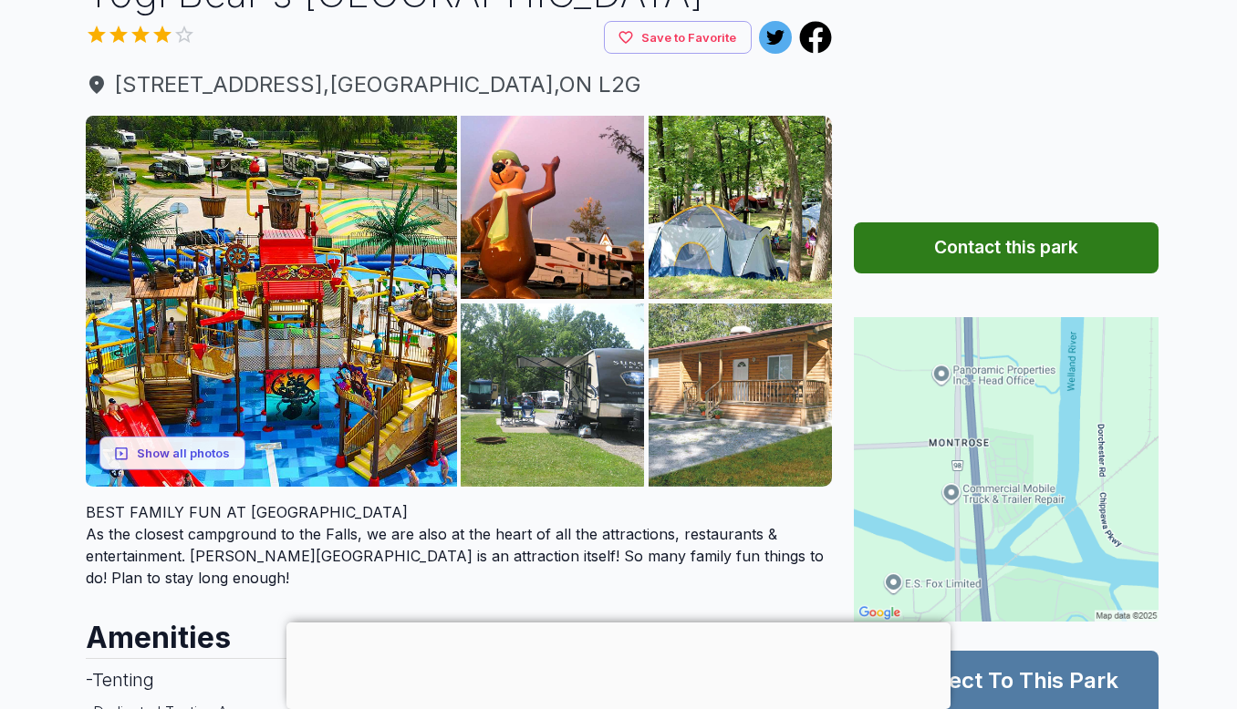
scroll to position [170, 0]
